Goal: Information Seeking & Learning: Learn about a topic

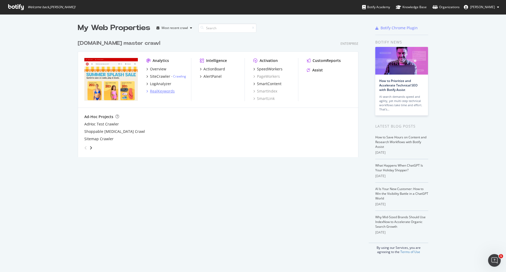
click at [159, 92] on div "RealKeywords" at bounding box center [162, 91] width 25 height 5
